Goal: Go to known website: Access a specific website the user already knows

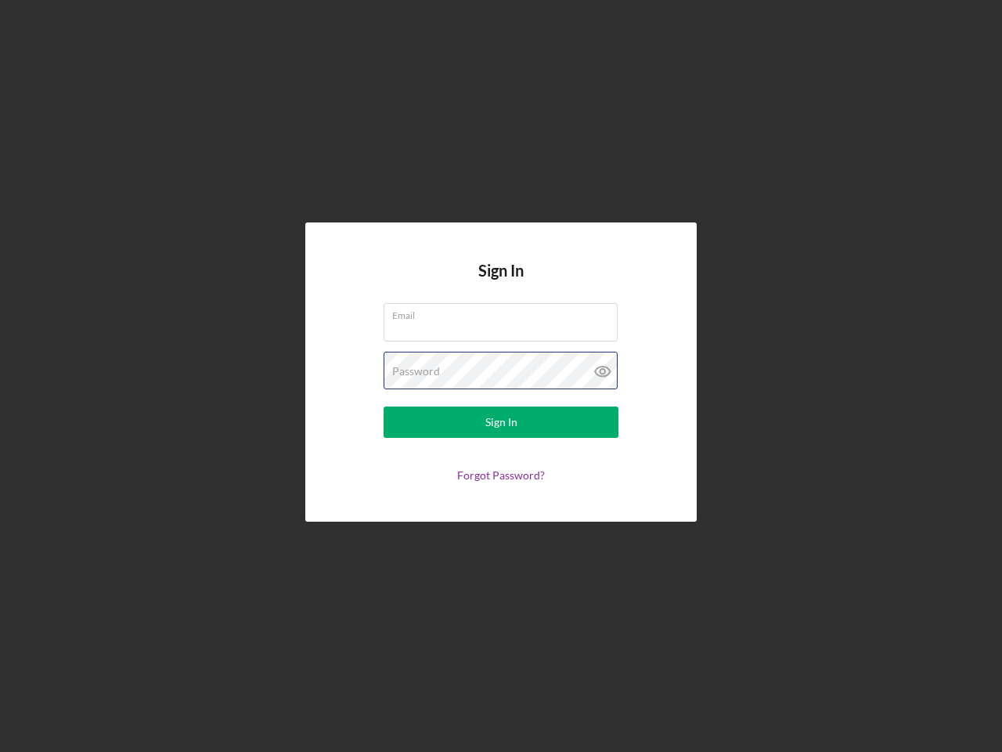
click at [501, 376] on div "Password" at bounding box center [501, 371] width 235 height 39
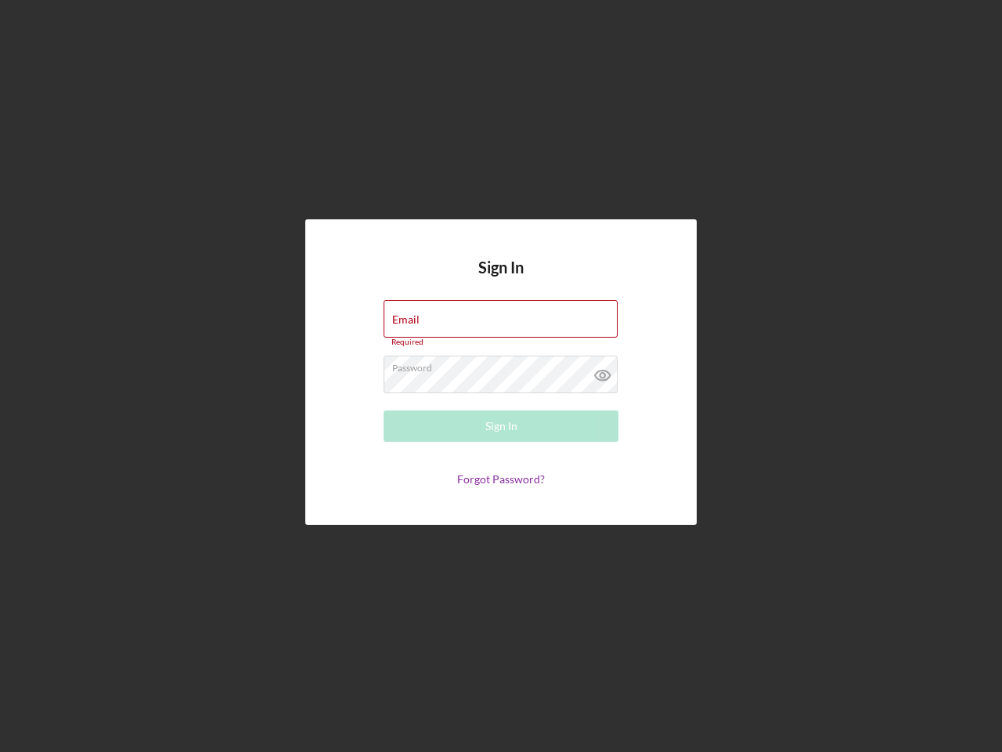
click at [603, 371] on icon at bounding box center [602, 374] width 39 height 39
